Goal: Task Accomplishment & Management: Manage account settings

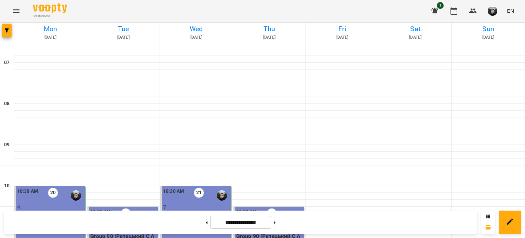
scroll to position [274, 0]
click at [276, 223] on icon at bounding box center [275, 222] width 2 height 3
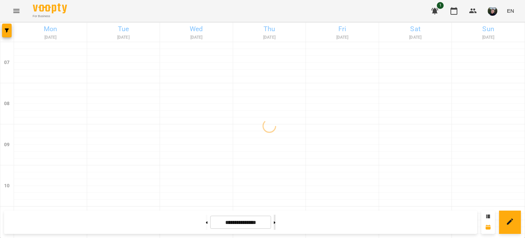
click at [276, 223] on icon at bounding box center [275, 222] width 2 height 3
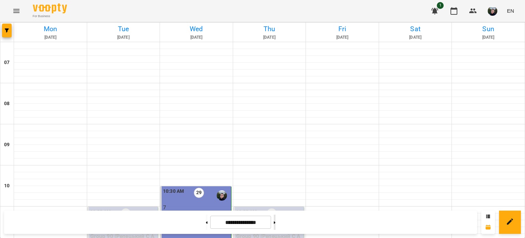
click at [276, 216] on button at bounding box center [275, 221] width 2 height 15
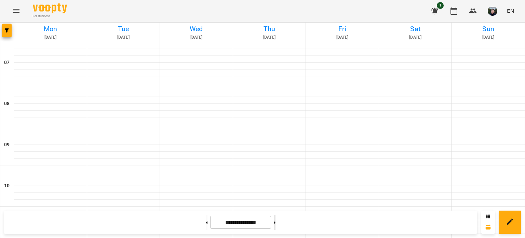
type input "**********"
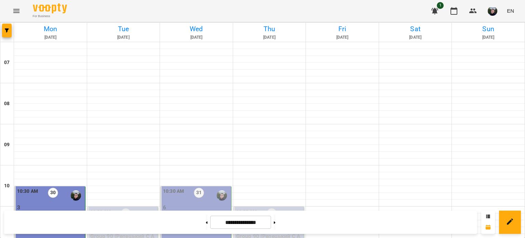
scroll to position [137, 0]
click at [193, 211] on p "Group 90 (Репецький С А2 Пн_Ср 10_30)" at bounding box center [196, 219] width 67 height 16
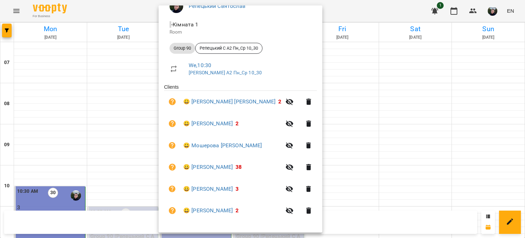
scroll to position [0, 0]
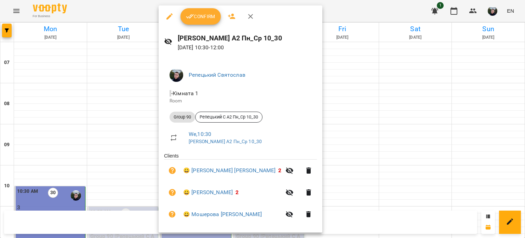
click at [193, 13] on icon "button" at bounding box center [190, 16] width 8 height 8
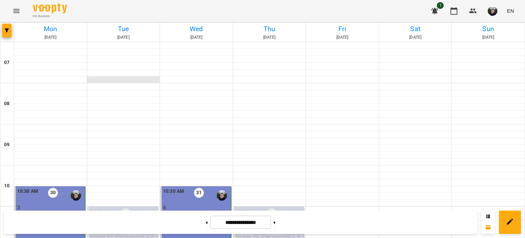
scroll to position [491, 0]
click at [432, 13] on icon "button" at bounding box center [435, 11] width 8 height 8
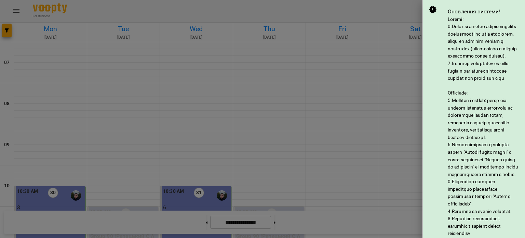
click at [386, 9] on div at bounding box center [262, 119] width 525 height 238
